Goal: Task Accomplishment & Management: Complete application form

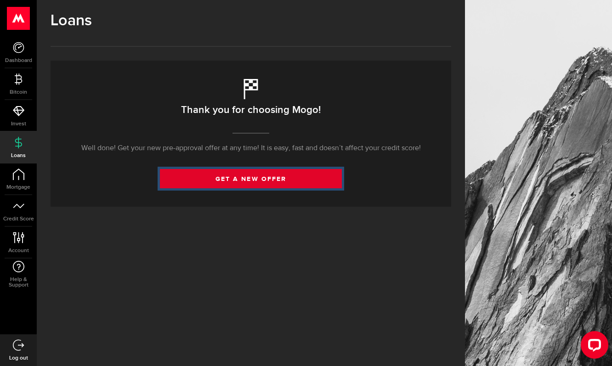
click at [251, 180] on link "get a new offer" at bounding box center [251, 178] width 182 height 19
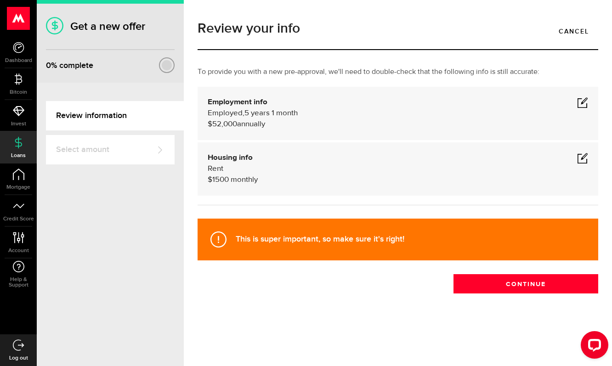
drag, startPoint x: 210, startPoint y: 146, endPoint x: 225, endPoint y: 148, distance: 14.5
click at [210, 146] on div "Housing info Rent $ 1500 monthly Housing info Residential status What's your re…" at bounding box center [398, 168] width 401 height 53
click at [578, 101] on span at bounding box center [582, 102] width 11 height 11
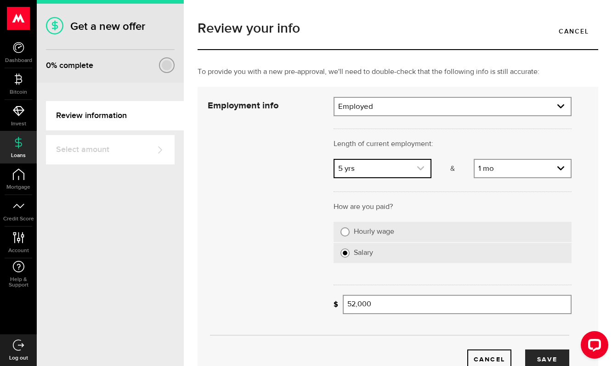
click at [419, 169] on use "expand select" at bounding box center [420, 168] width 7 height 4
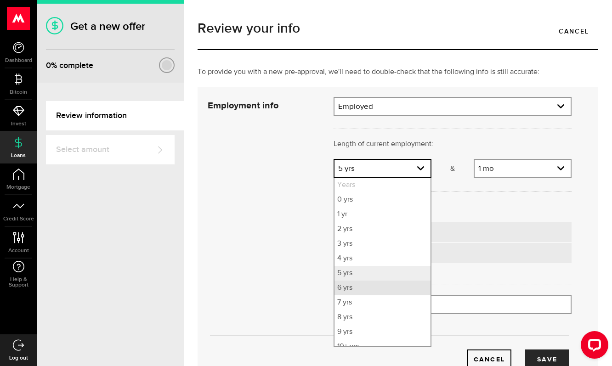
click at [367, 285] on li "6 yrs" at bounding box center [382, 288] width 96 height 15
select select "6"
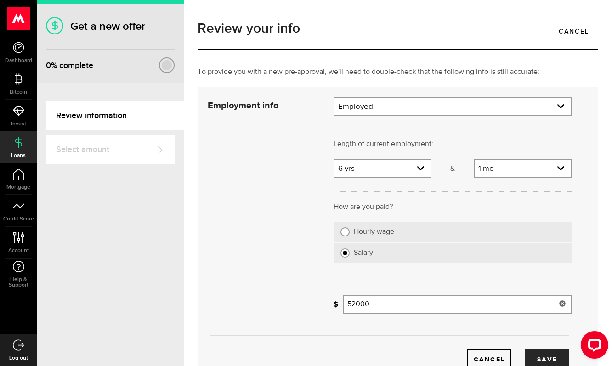
click at [351, 302] on input "52000" at bounding box center [457, 304] width 229 height 19
type input "54,392"
click at [246, 234] on div "Cancel Save" at bounding box center [389, 233] width 391 height 273
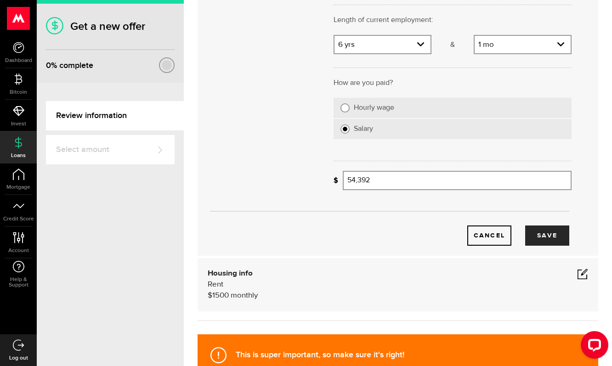
scroll to position [138, 0]
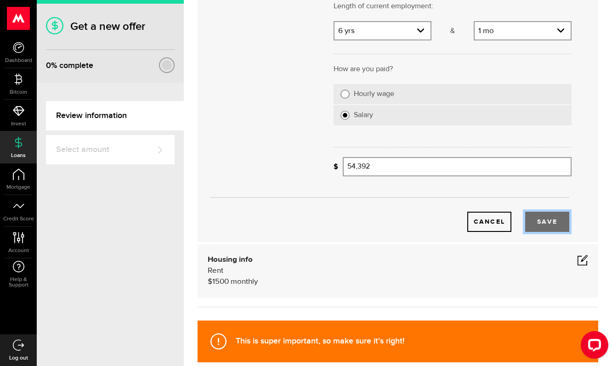
click at [539, 221] on button "Save" at bounding box center [547, 222] width 44 height 20
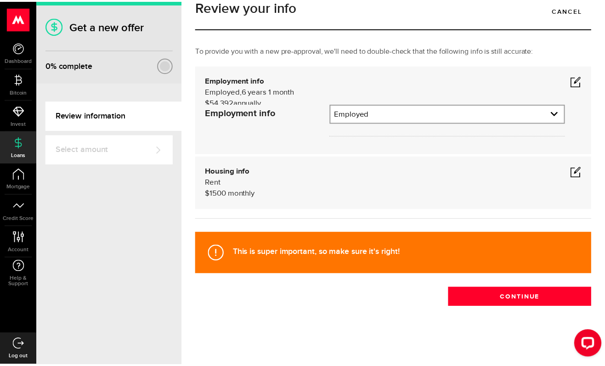
scroll to position [0, 0]
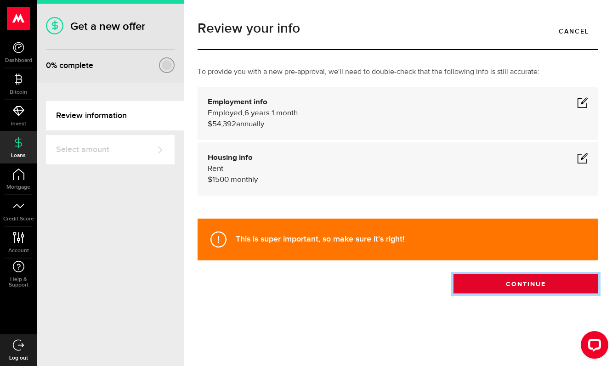
click at [524, 287] on button "Continue" at bounding box center [525, 283] width 145 height 19
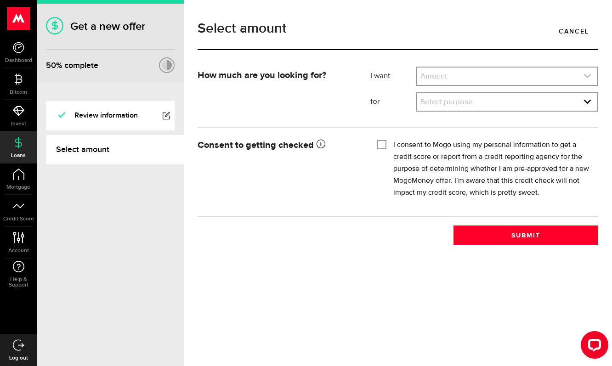
click at [476, 75] on link "expand select" at bounding box center [507, 76] width 181 height 17
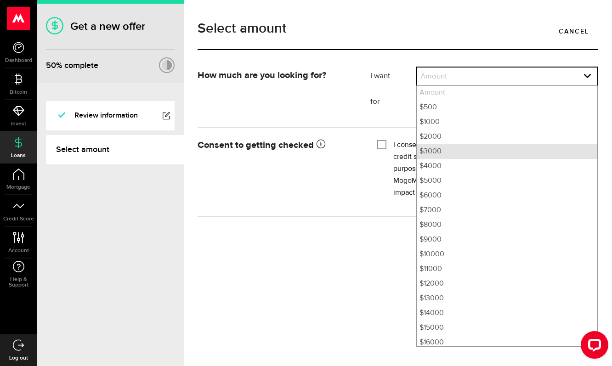
click at [467, 149] on li "$3000" at bounding box center [507, 151] width 181 height 15
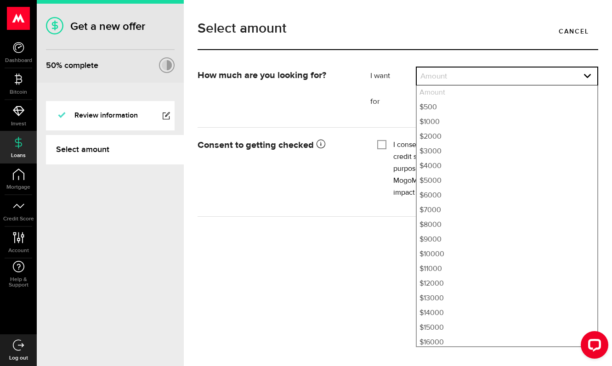
select select "3000"
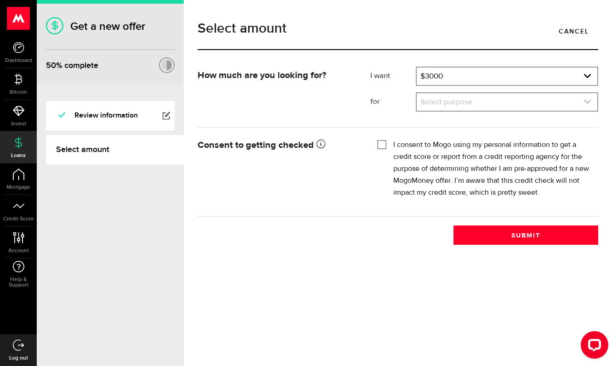
click at [489, 100] on link "expand select" at bounding box center [507, 101] width 181 height 17
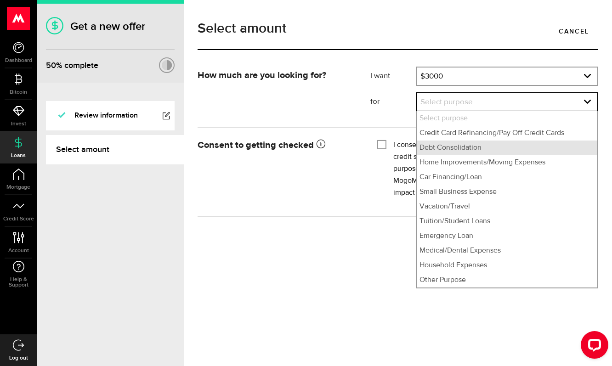
click at [481, 144] on li "Debt Consolidation" at bounding box center [507, 148] width 181 height 15
select select "Debt Consolidation"
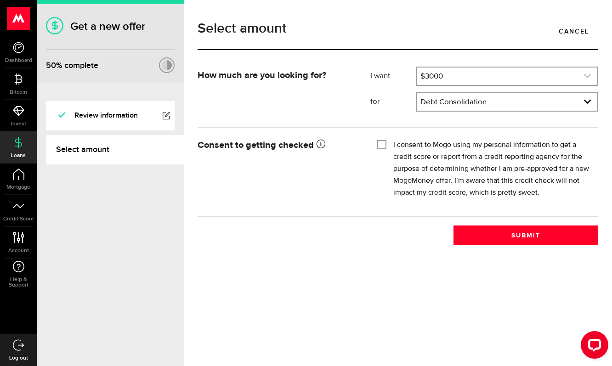
click at [532, 79] on link "expand select" at bounding box center [507, 76] width 181 height 17
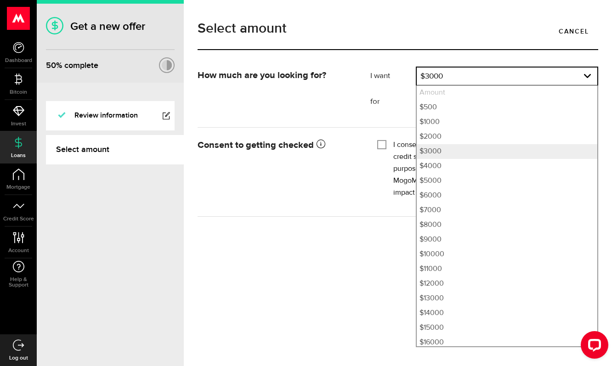
click at [337, 69] on div "How much are you looking for? I want Amount How much credit would you like? $30…" at bounding box center [398, 92] width 414 height 51
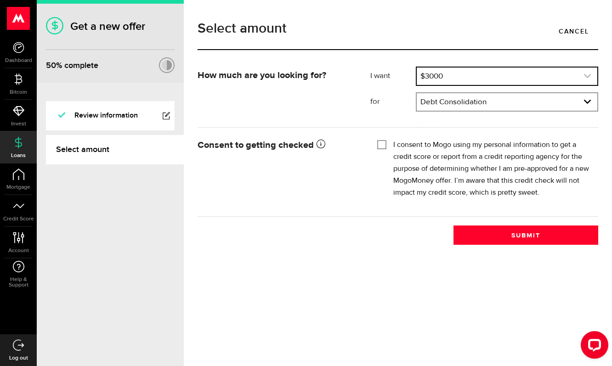
click at [481, 78] on link "expand select" at bounding box center [507, 76] width 181 height 17
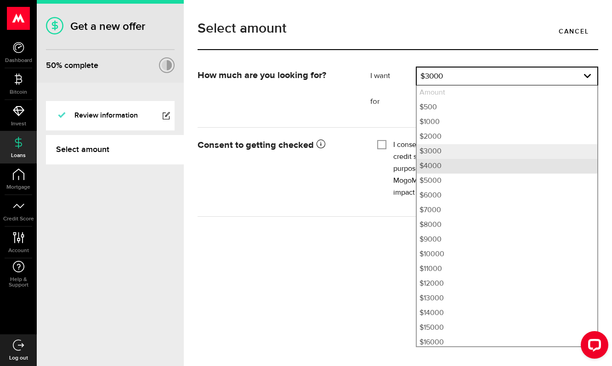
click at [461, 162] on li "$4000" at bounding box center [507, 166] width 181 height 15
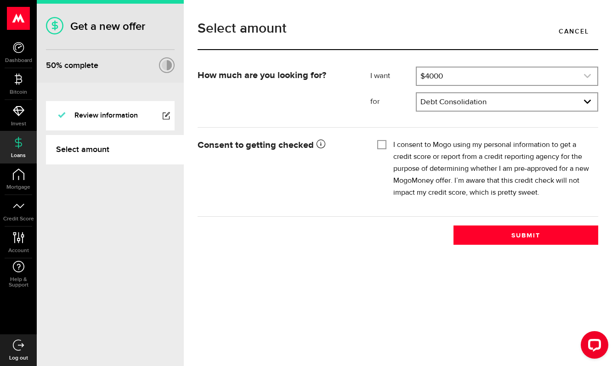
click at [487, 77] on link "expand select" at bounding box center [507, 76] width 181 height 17
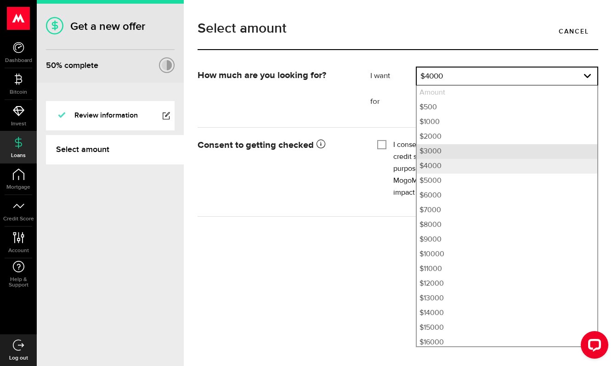
click at [453, 152] on li "$3000" at bounding box center [507, 151] width 181 height 15
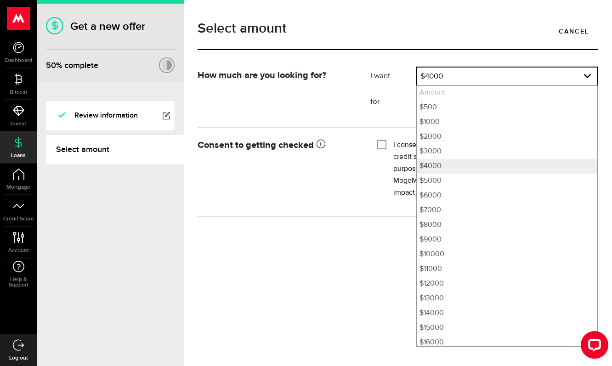
select select "3000"
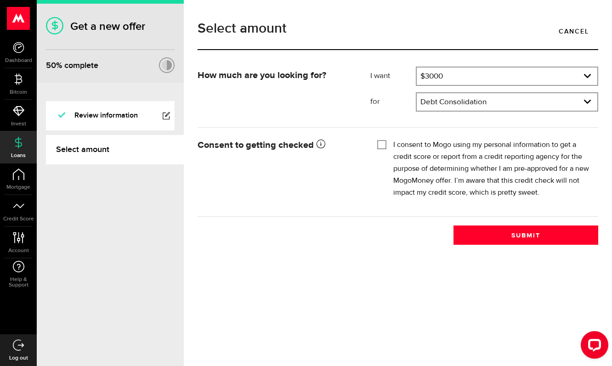
click at [381, 140] on input "I consent to Mogo using my personal information to get a credit score or report…" at bounding box center [381, 143] width 9 height 9
checkbox input "true"
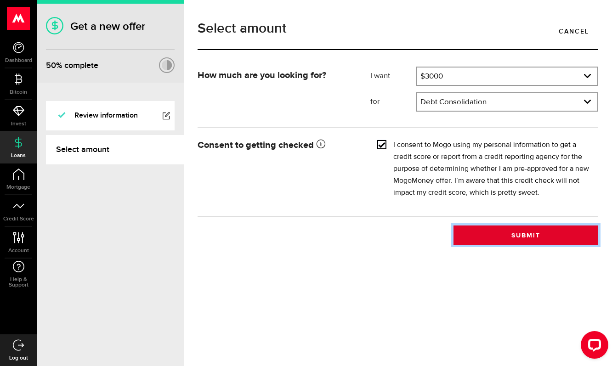
click at [518, 237] on button "Submit" at bounding box center [525, 235] width 145 height 19
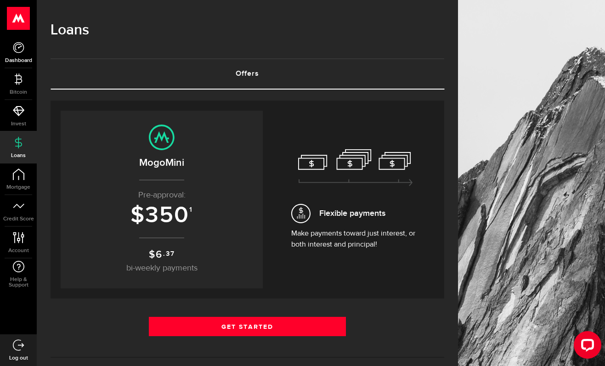
click at [24, 48] on icon at bounding box center [18, 47] width 11 height 11
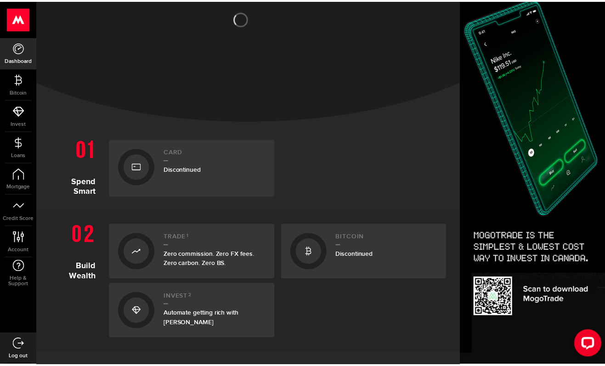
scroll to position [92, 0]
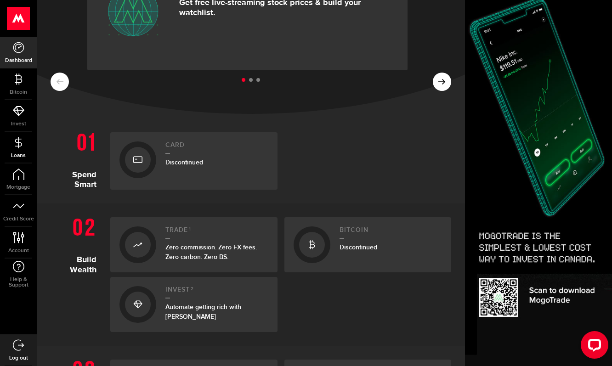
click at [19, 150] on link "Loans" at bounding box center [18, 147] width 37 height 31
